Goal: Transaction & Acquisition: Purchase product/service

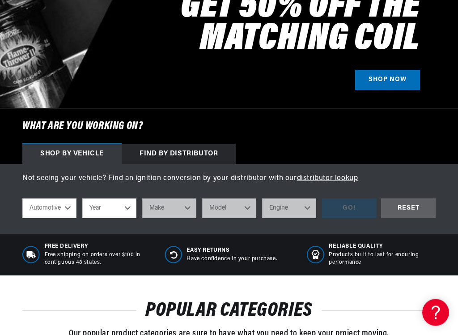
scroll to position [201, 0]
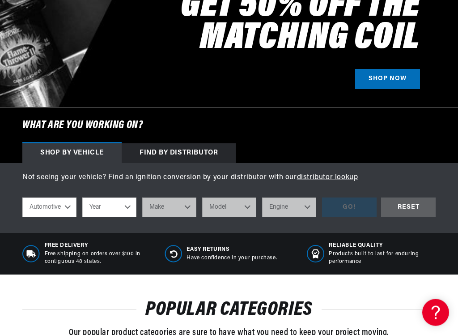
click at [195, 154] on div "Find by Distributor" at bounding box center [179, 154] width 114 height 20
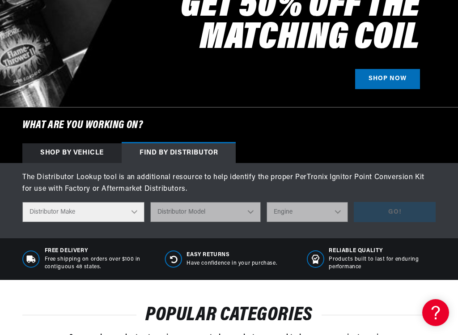
scroll to position [0, 0]
click at [97, 212] on select "Distributor Make Accel Aldon Autolite Bosch Century Chrysler Clark Colt Contine…" at bounding box center [83, 212] width 122 height 20
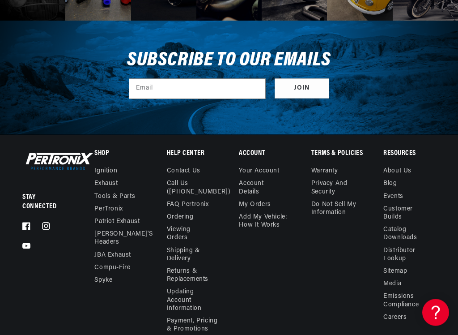
scroll to position [2596, 0]
click at [119, 203] on link "PerTronix" at bounding box center [108, 209] width 28 height 13
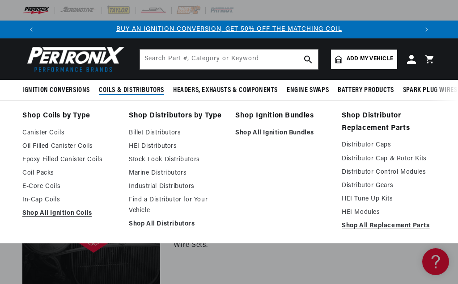
scroll to position [0, 378]
click at [181, 190] on link "Industrial Distributors" at bounding box center [176, 187] width 94 height 11
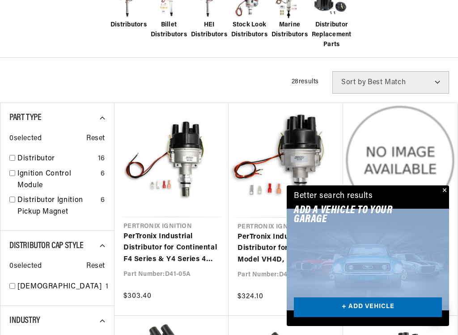
click at [226, 85] on div "Filters 28 results Show Universal Parts Sort by Best Match Featured Name, A-Z N…" at bounding box center [229, 82] width 458 height 22
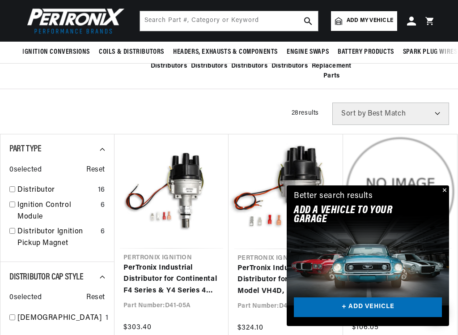
scroll to position [215, 0]
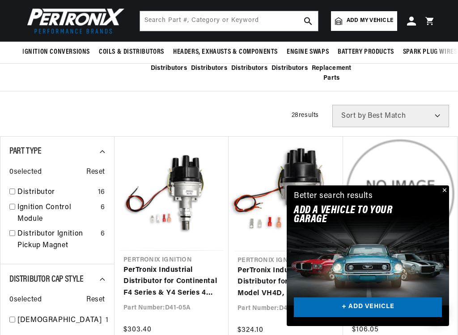
click at [11, 193] on input "checkbox" at bounding box center [12, 191] width 6 height 6
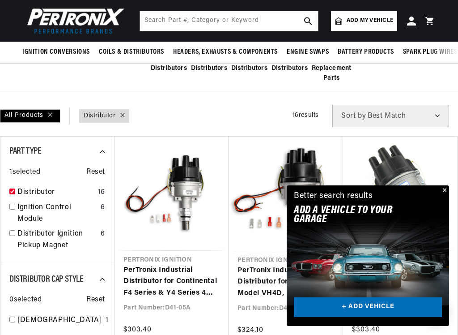
checkbox input "true"
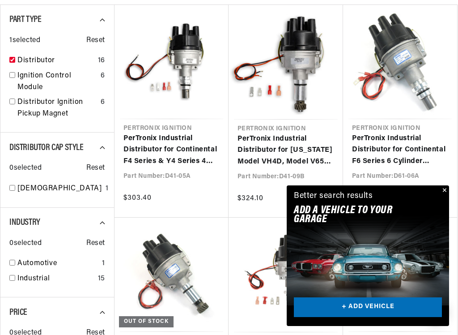
scroll to position [0, 378]
click at [173, 143] on link "PerTronix Industrial Distributor for Continental F4 Series & Y4 Series 4 Cylind…" at bounding box center [171, 150] width 96 height 34
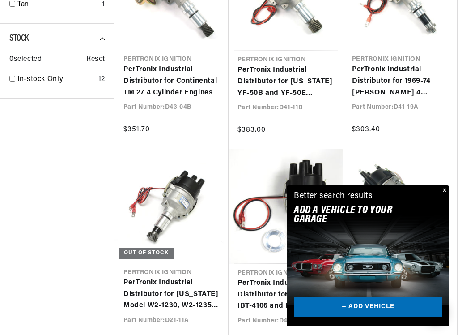
scroll to position [0, 755]
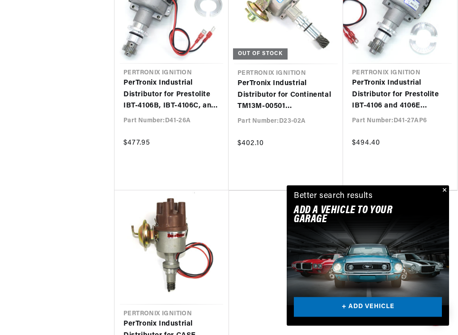
scroll to position [1364, 0]
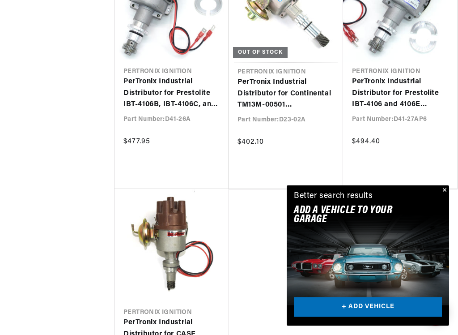
click at [446, 193] on button "Close" at bounding box center [443, 190] width 11 height 11
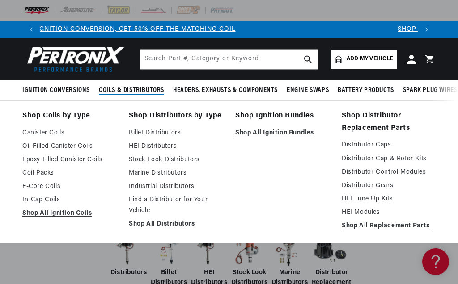
scroll to position [0, 0]
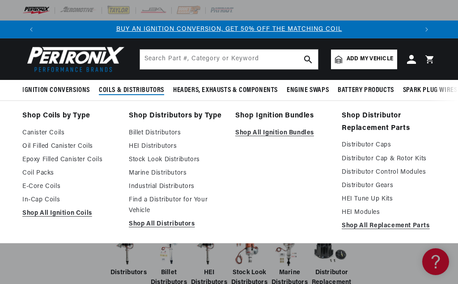
click at [405, 174] on link "Distributor Control Modules" at bounding box center [389, 172] width 94 height 11
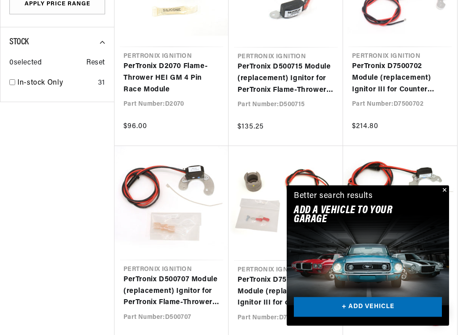
scroll to position [550, 0]
click at [443, 188] on button "Close" at bounding box center [443, 190] width 11 height 11
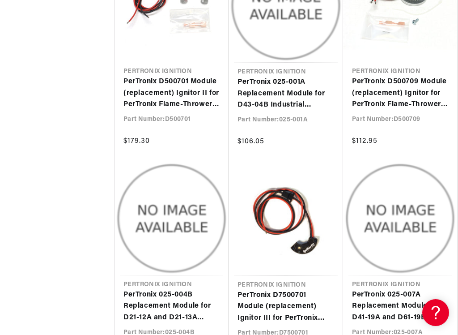
scroll to position [0, 378]
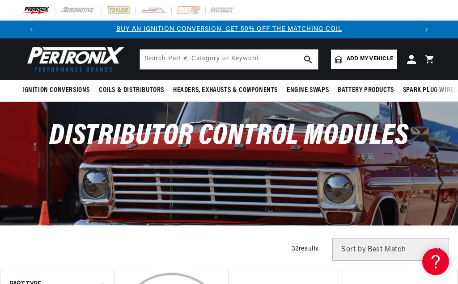
click at [425, 190] on div "Distributor Control Modules" at bounding box center [229, 163] width 458 height 123
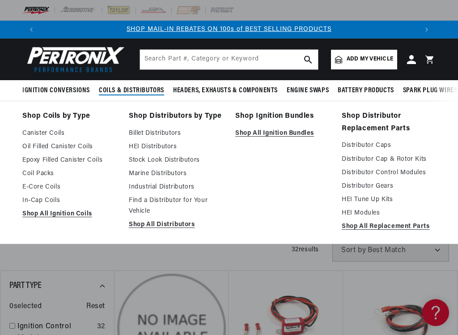
click at [401, 230] on link "Shop All Replacement Parts" at bounding box center [389, 226] width 94 height 11
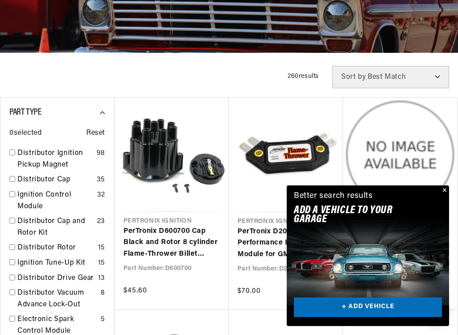
click at [15, 161] on div "Distributor Ignition Pickup Magnet 98" at bounding box center [57, 161] width 96 height 26
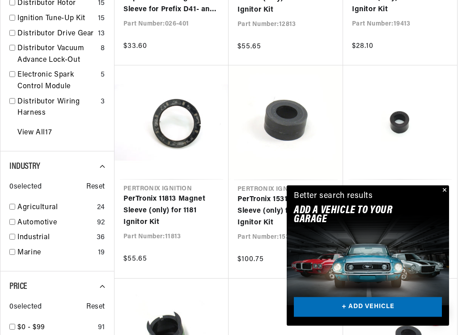
scroll to position [423, 0]
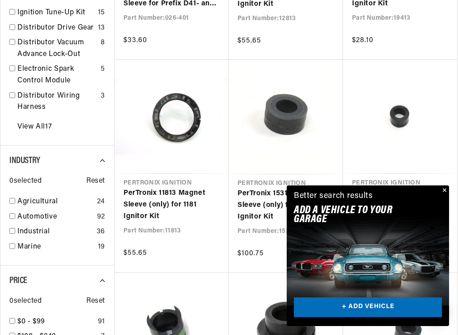
click at [439, 192] on button "Close" at bounding box center [443, 190] width 11 height 11
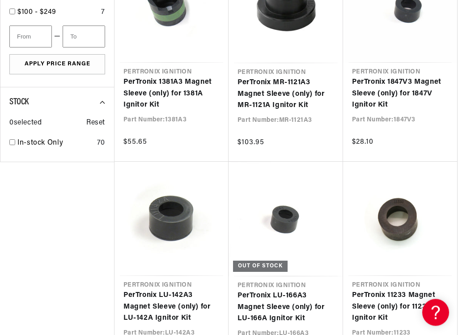
scroll to position [0, 378]
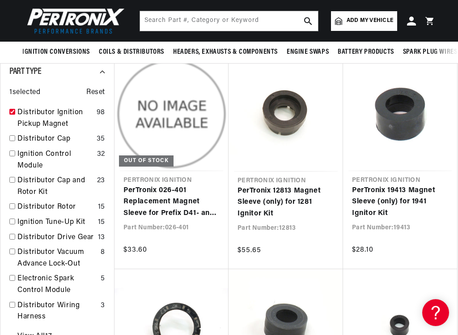
click at [174, 206] on link "PerTronix 026-401 Replacement Magnet Sleeve for Prefix D41- and D43- Industrial…" at bounding box center [171, 202] width 96 height 34
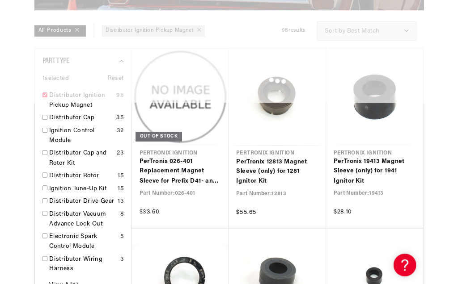
scroll to position [1205, 0]
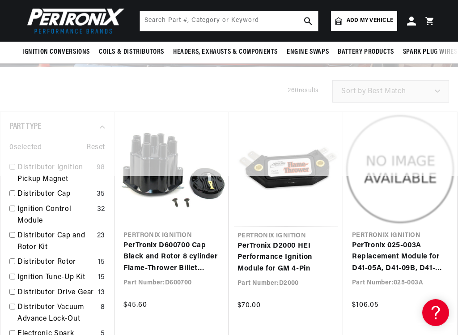
scroll to position [0, 755]
click at [61, 179] on link "Distributor Ignition Pickup Magnet" at bounding box center [55, 173] width 76 height 23
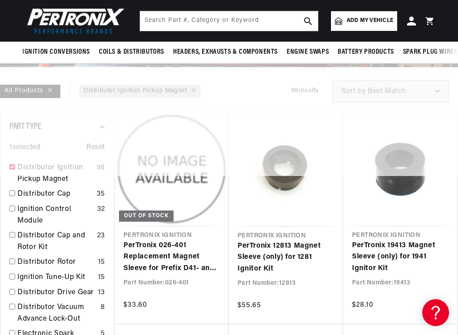
checkbox input "true"
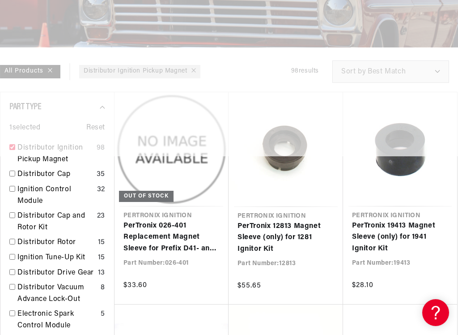
scroll to position [0, 755]
click at [171, 247] on link "PerTronix 026-401 Replacement Magnet Sleeve for Prefix D41- and D43- Industrial…" at bounding box center [171, 237] width 96 height 34
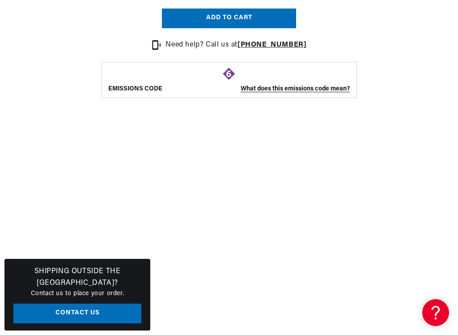
scroll to position [650, 0]
